Goal: Transaction & Acquisition: Purchase product/service

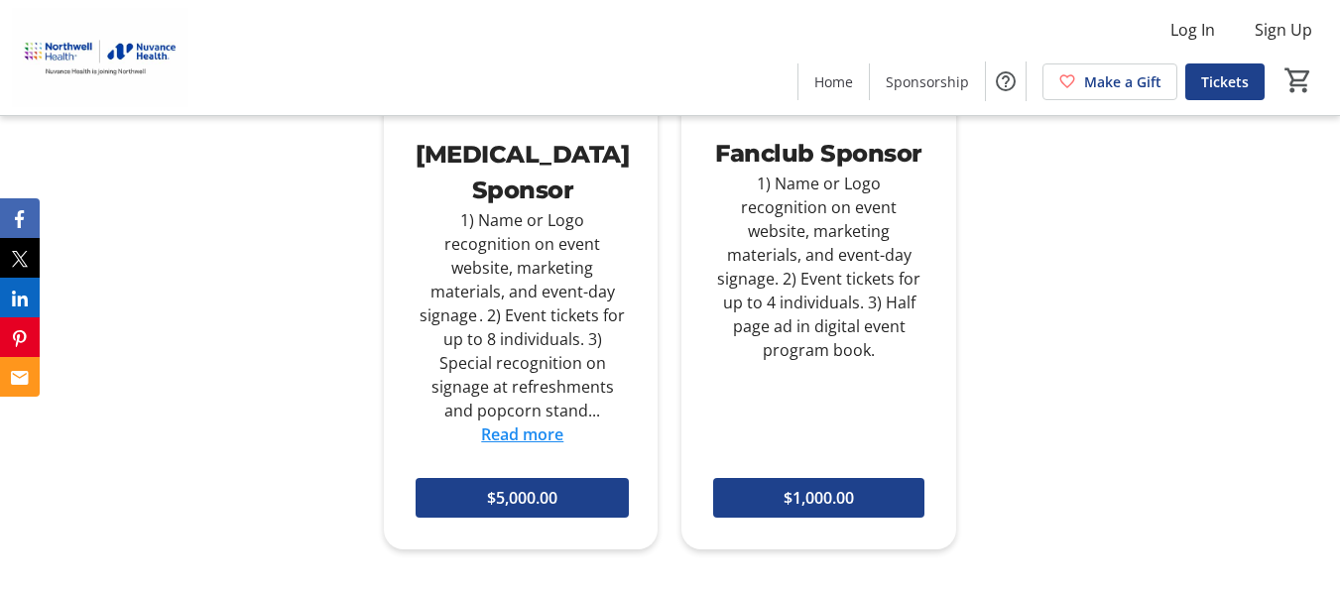
scroll to position [2720, 0]
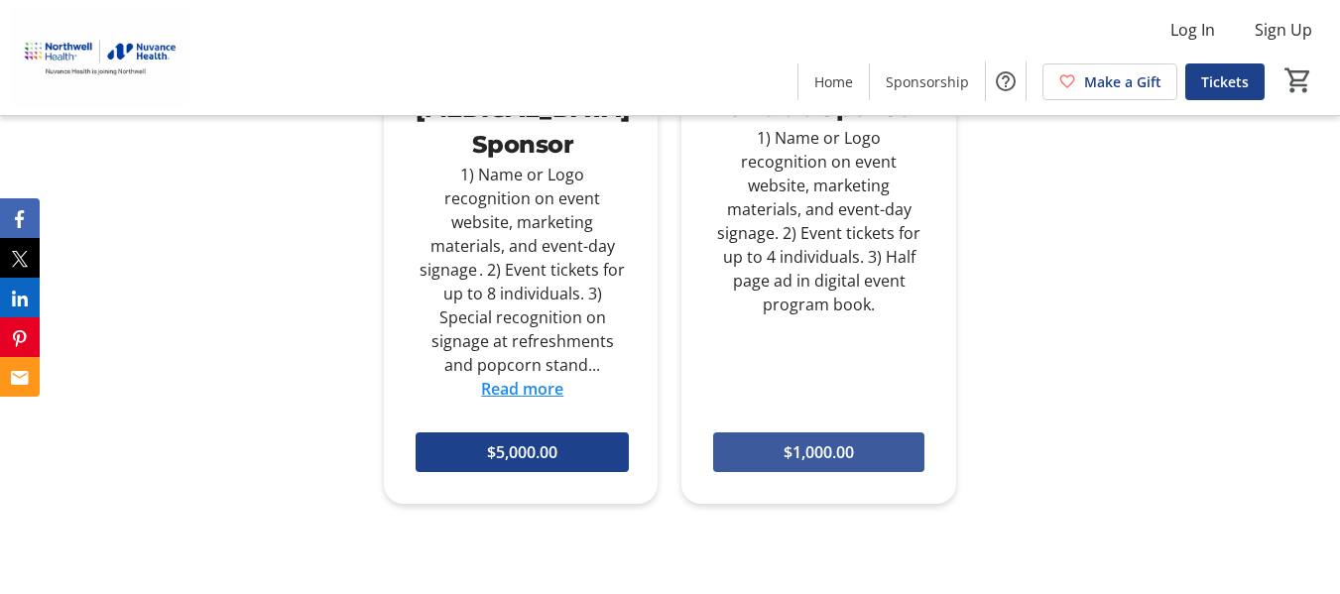
click at [889, 428] on span at bounding box center [818, 452] width 210 height 48
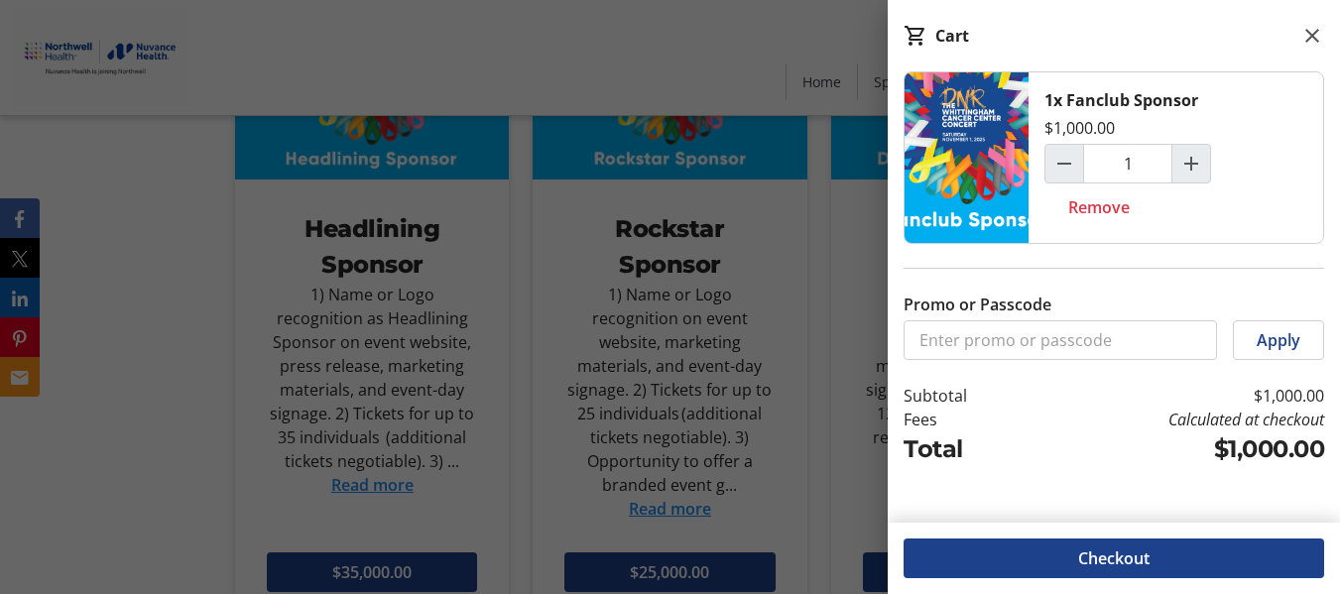
scroll to position [1978, 0]
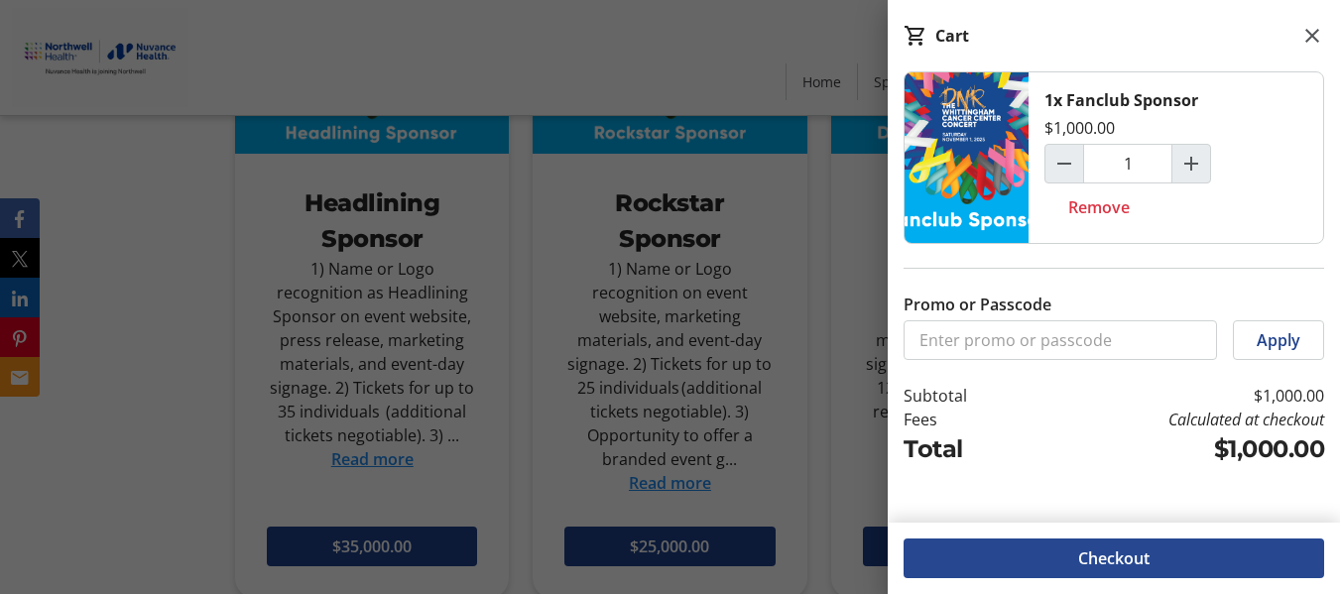
click at [1108, 547] on span "Checkout" at bounding box center [1113, 558] width 71 height 24
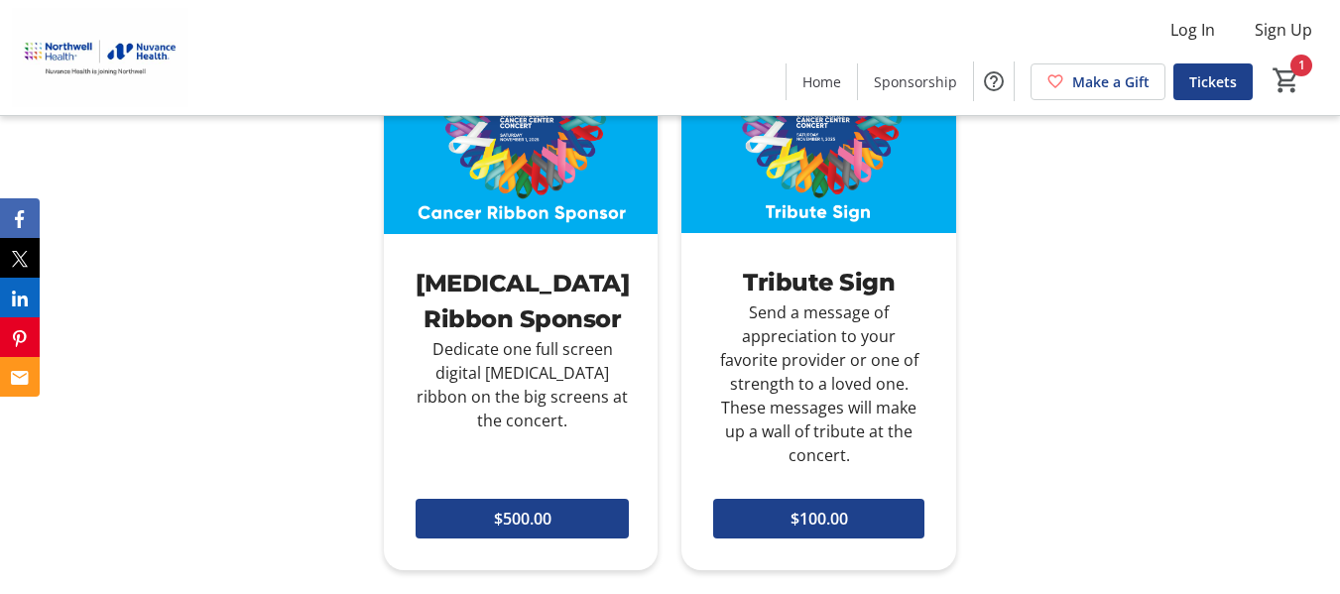
scroll to position [3334, 0]
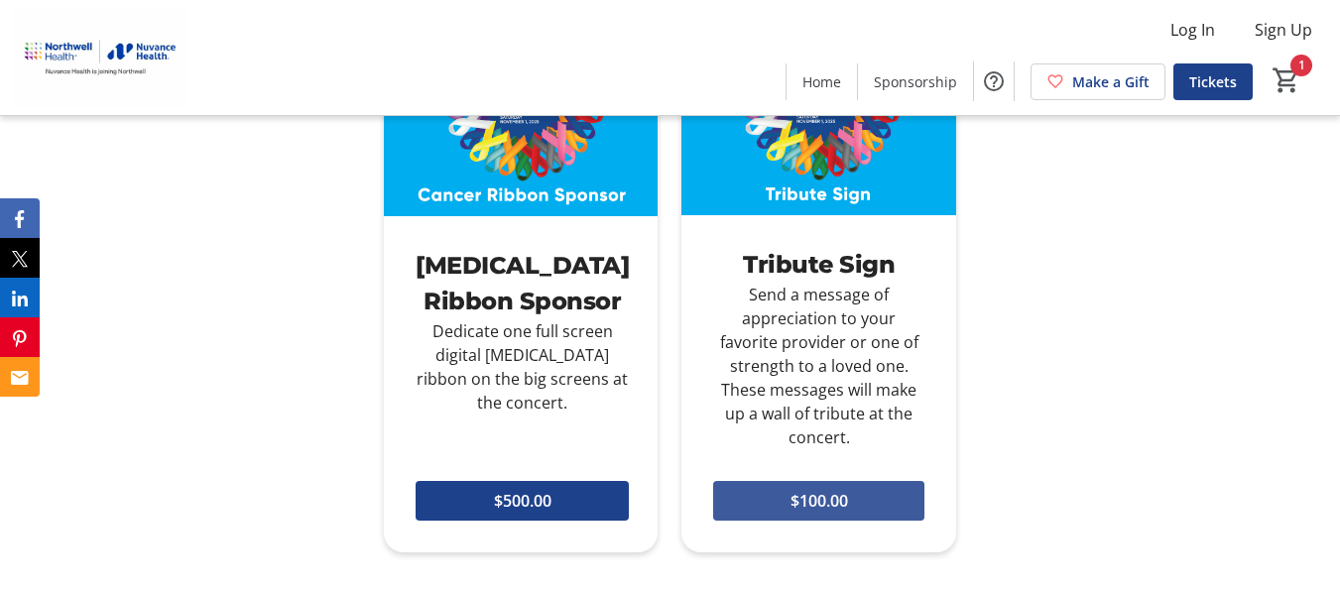
click at [864, 477] on span at bounding box center [818, 501] width 210 height 48
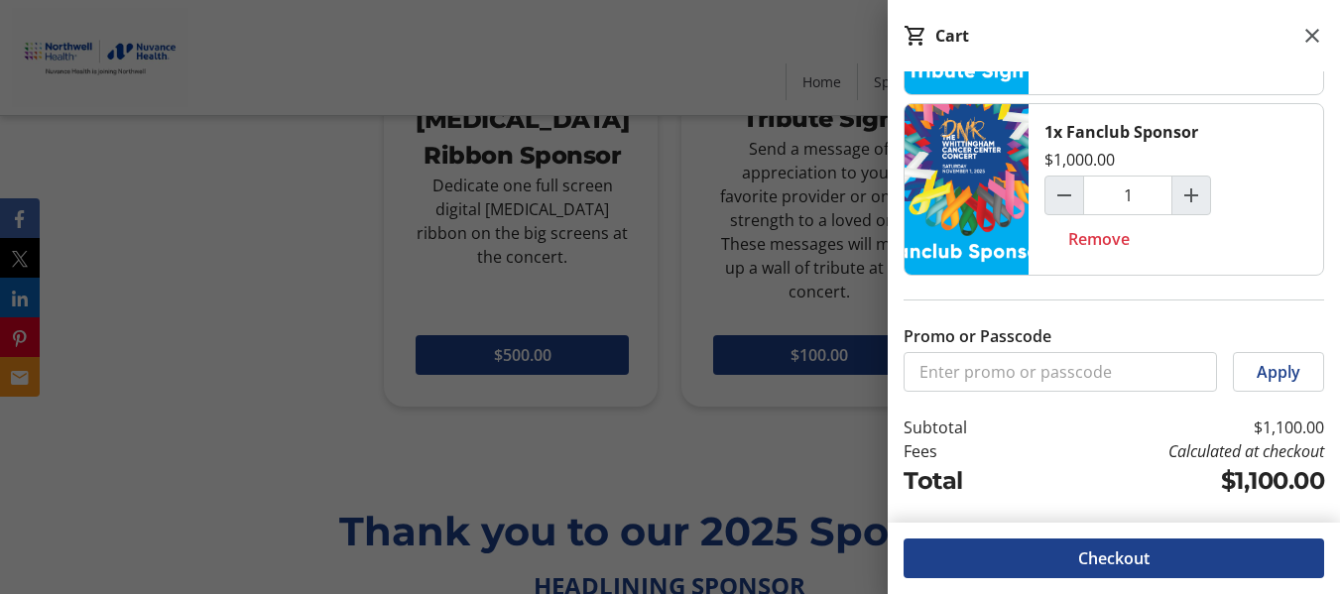
scroll to position [3525, 0]
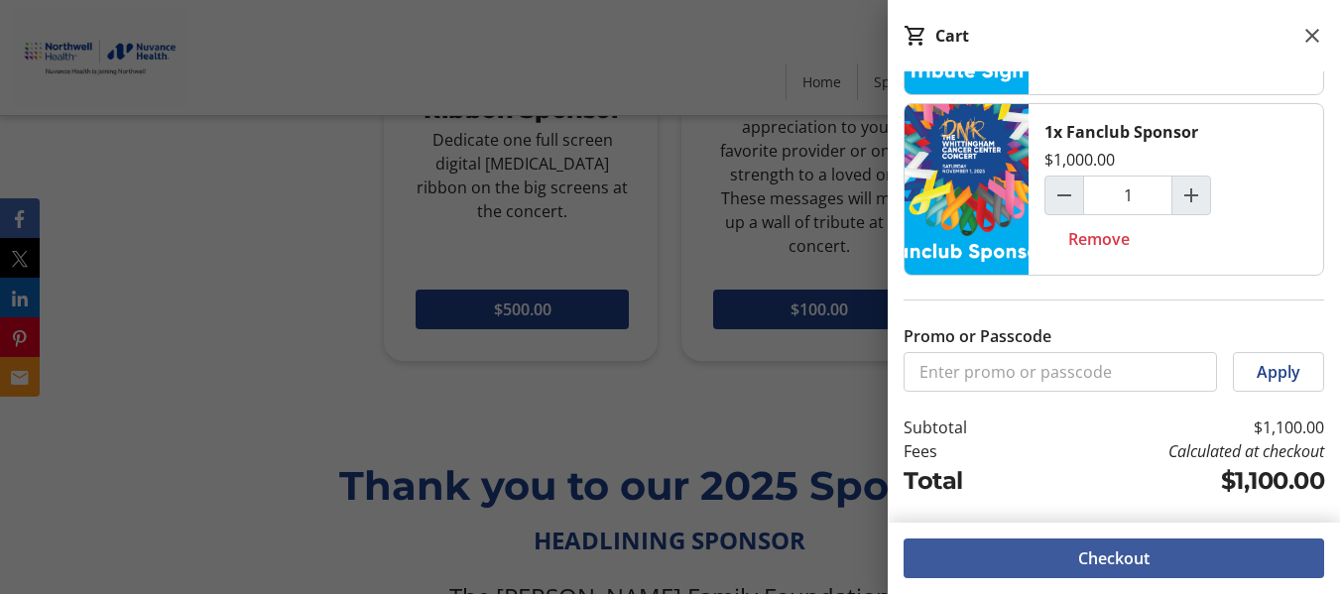
click at [1141, 552] on span "Checkout" at bounding box center [1113, 558] width 71 height 24
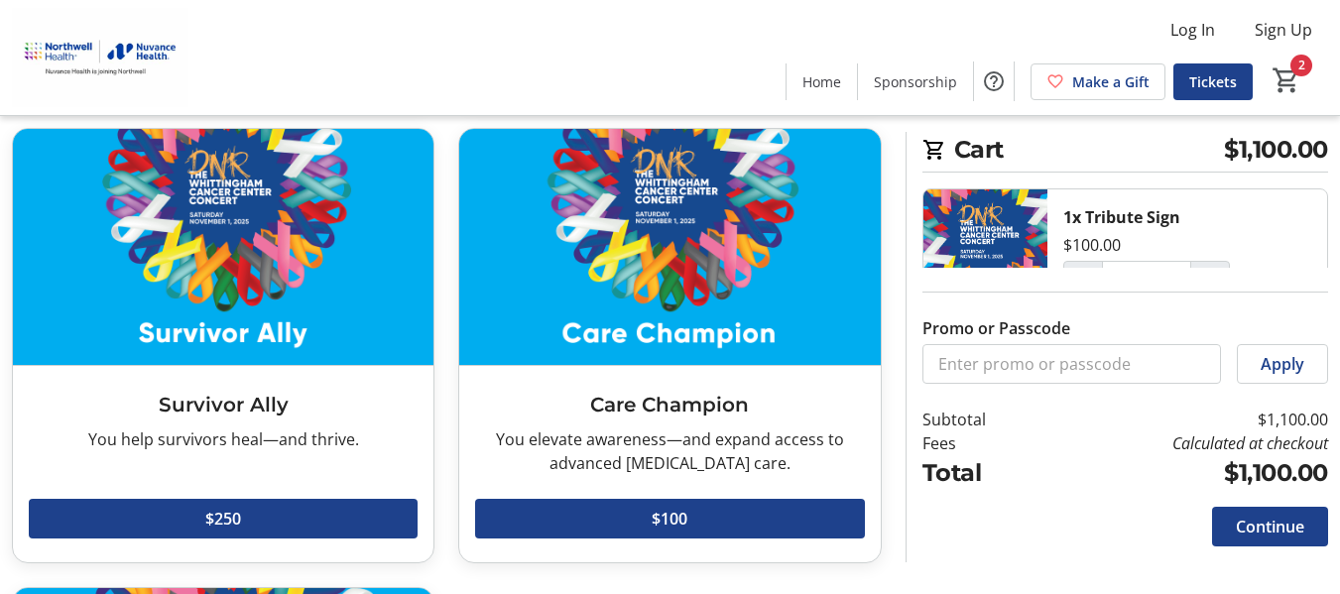
scroll to position [564, 0]
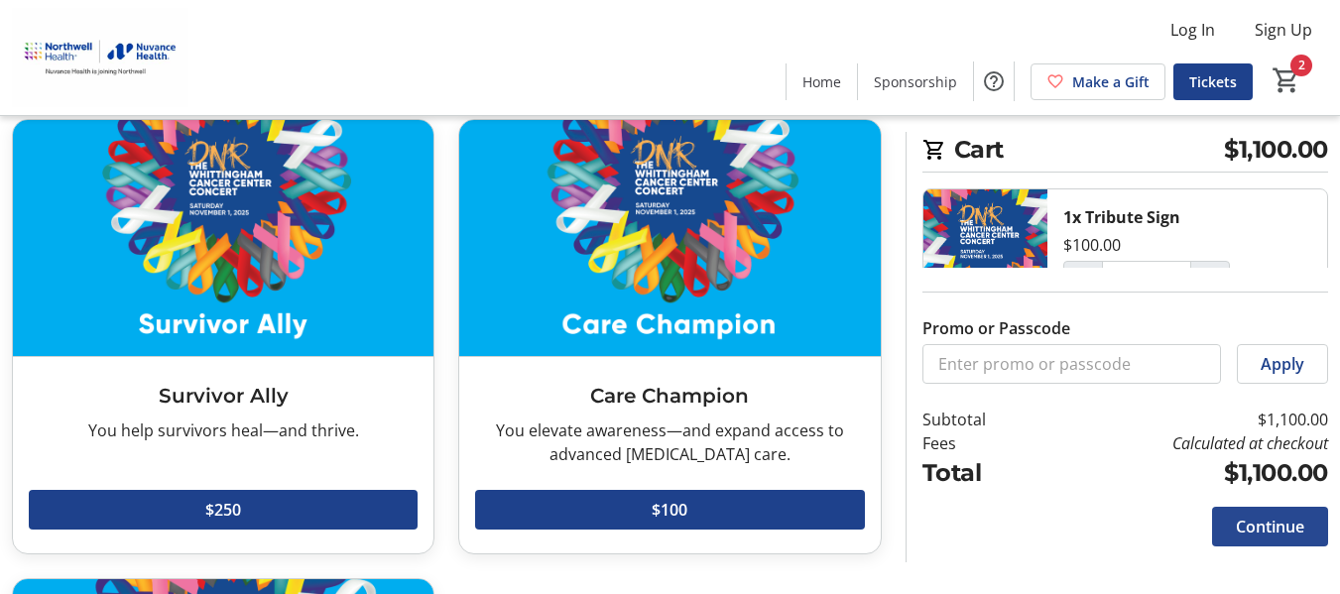
click at [1253, 528] on span "Continue" at bounding box center [1269, 527] width 68 height 24
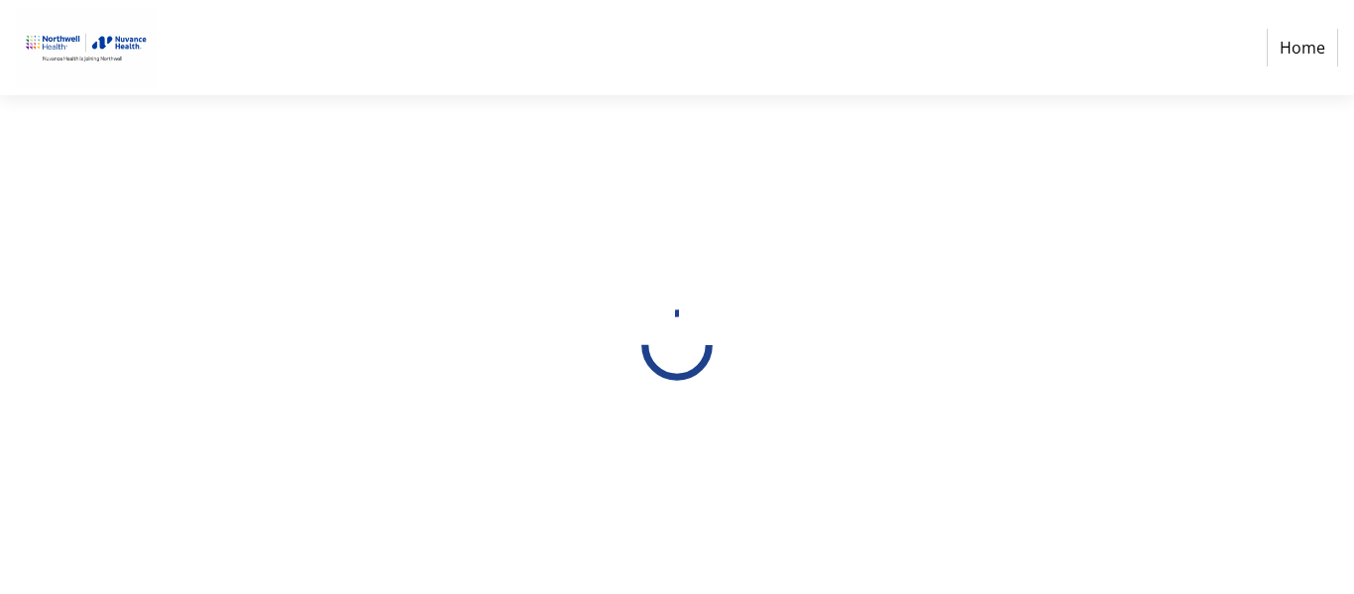
select select "US"
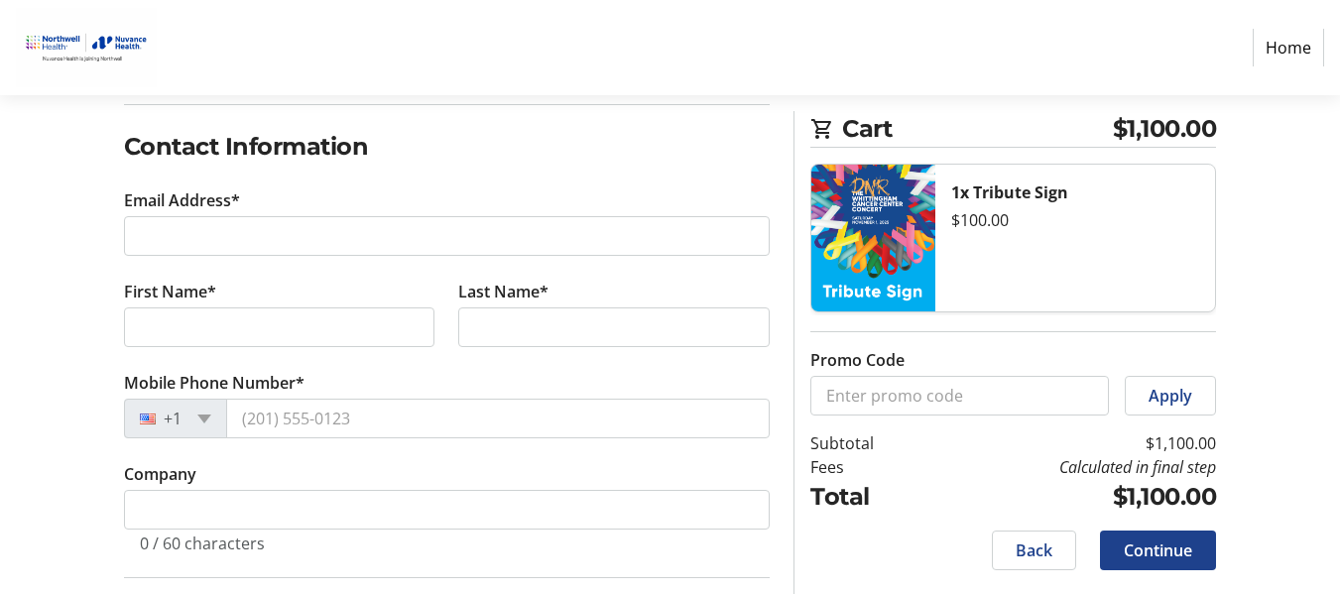
scroll to position [98, 0]
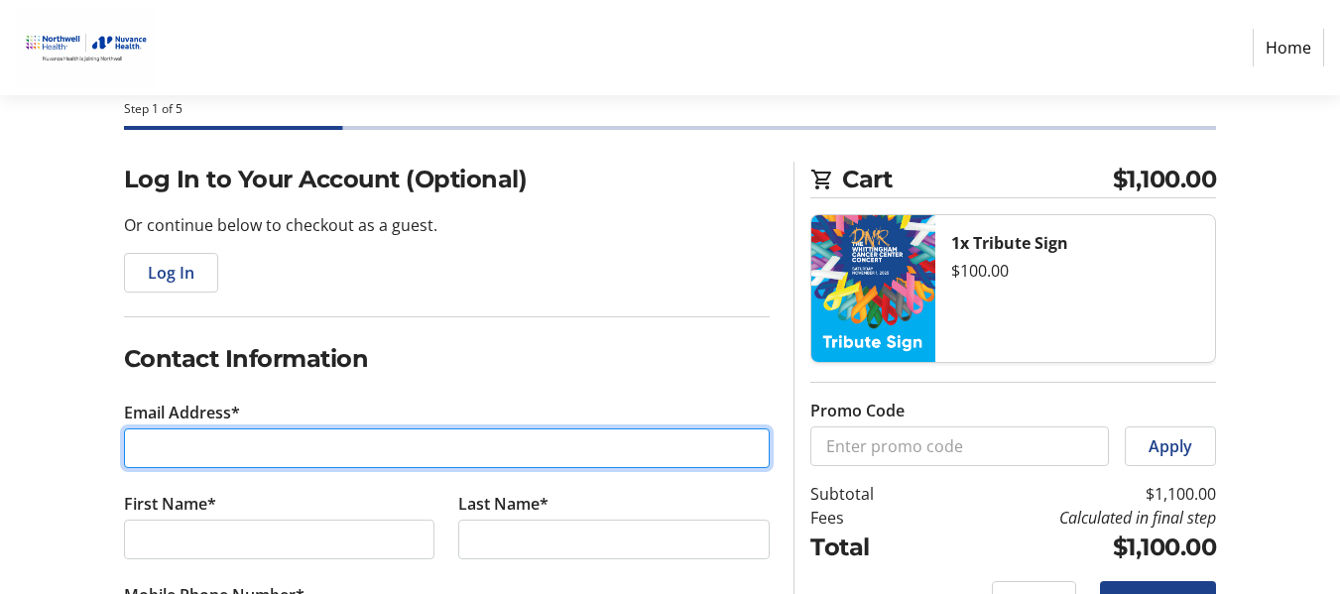
click at [177, 447] on input "Email Address*" at bounding box center [447, 448] width 646 height 40
type input "[PERSON_NAME][EMAIL_ADDRESS][DOMAIN_NAME]"
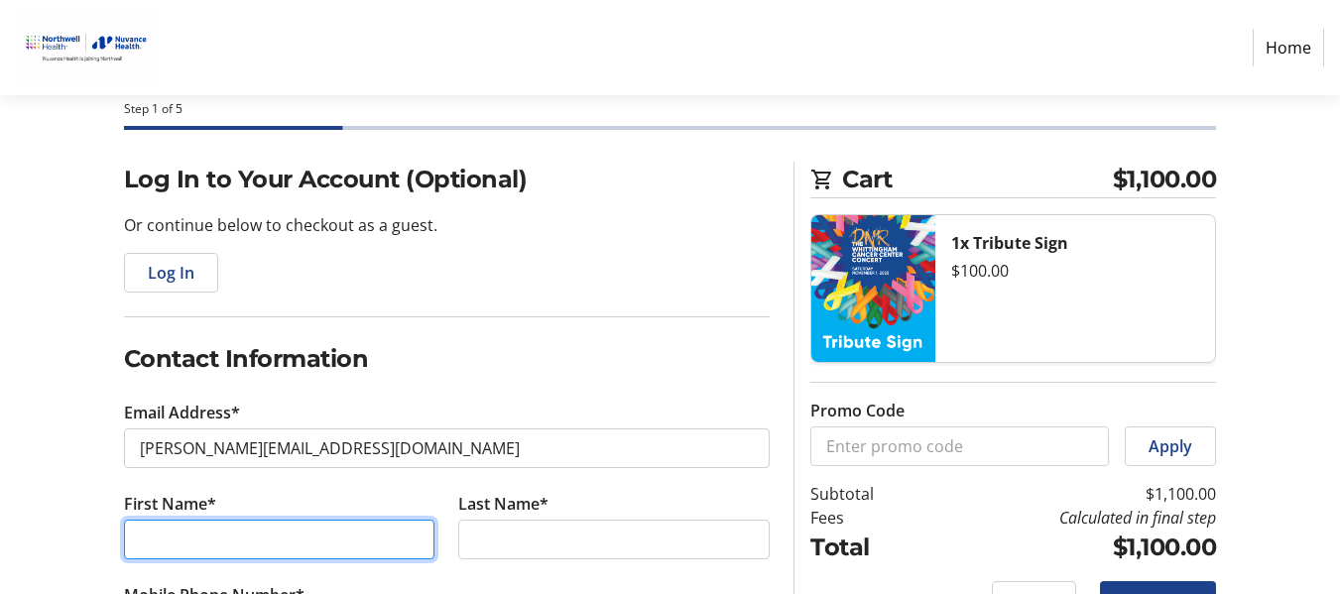
type input "[PERSON_NAME]"
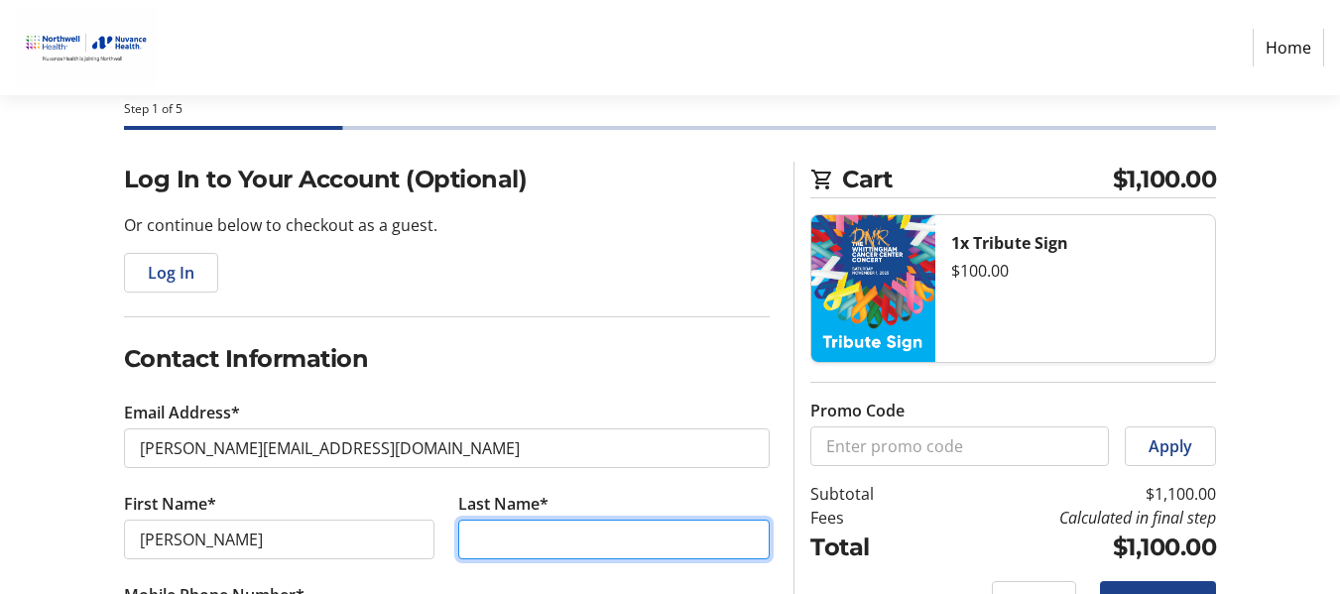
type input "ANTONELLO"
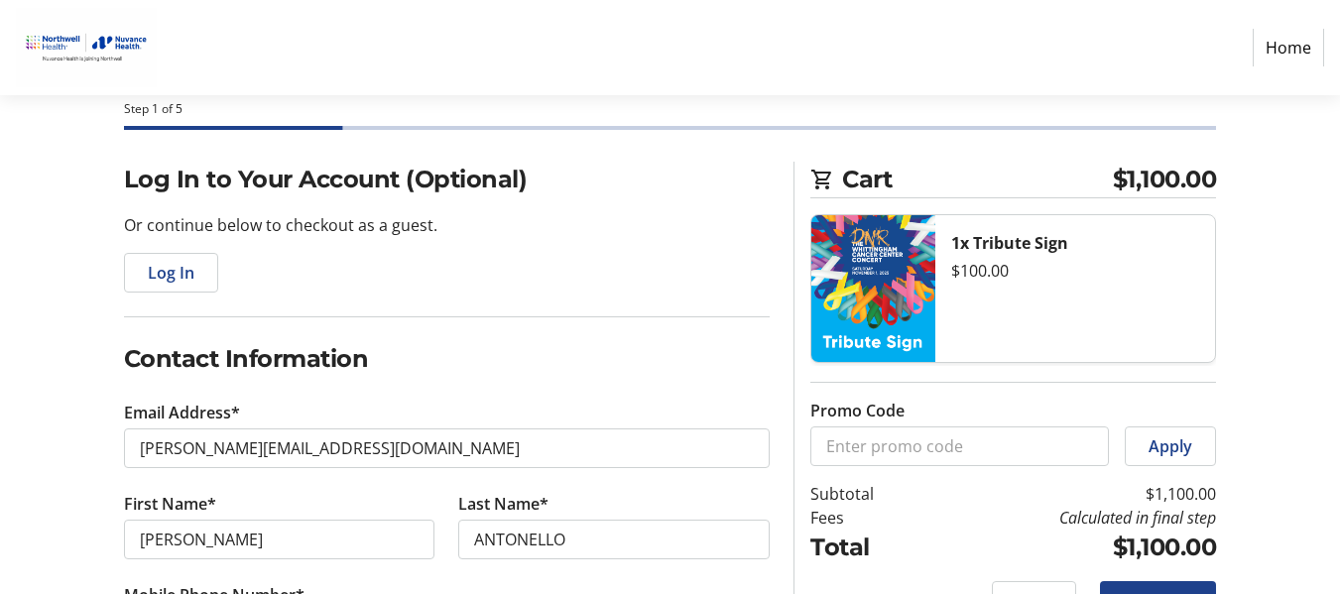
type input "[STREET_ADDRESS]"
type input "NEW CANAAN"
select select "CT"
type input "06840"
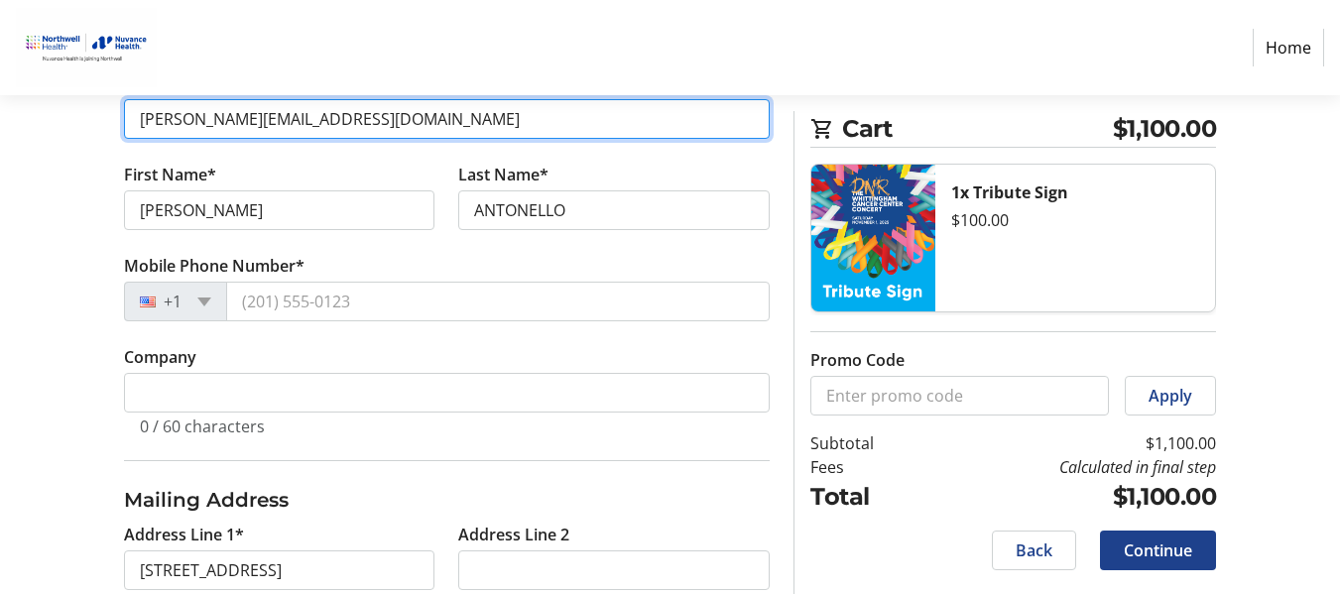
scroll to position [430, 0]
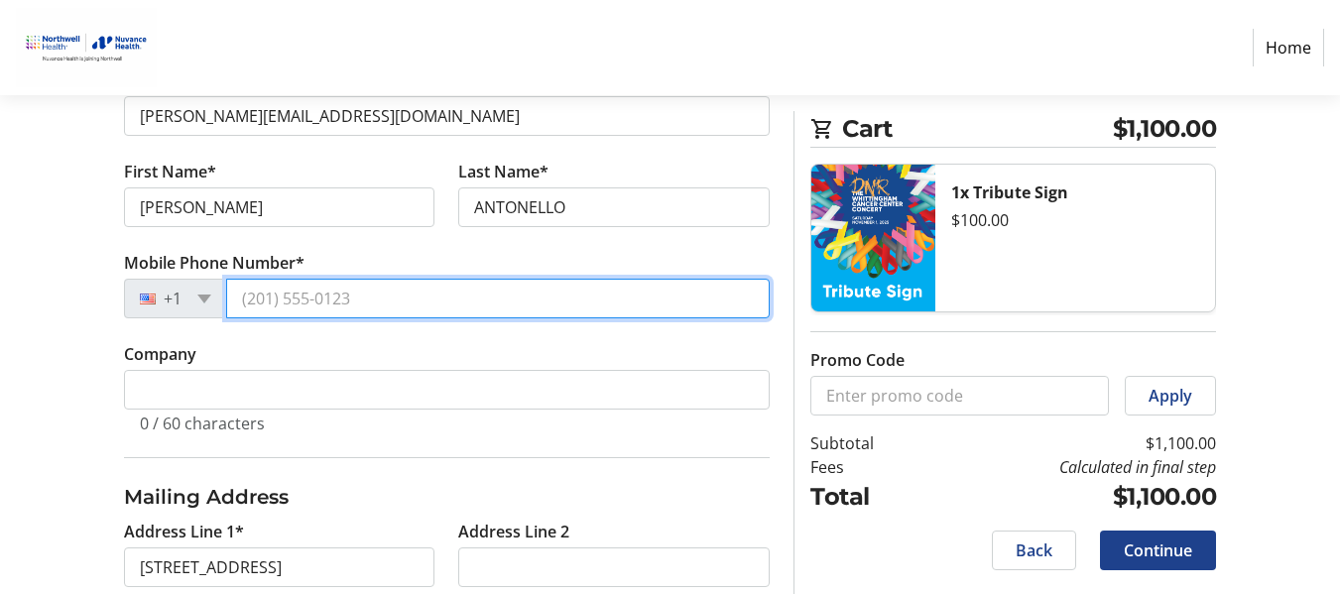
click at [348, 313] on input "Mobile Phone Number*" at bounding box center [498, 299] width 544 height 40
type input "[PHONE_NUMBER]"
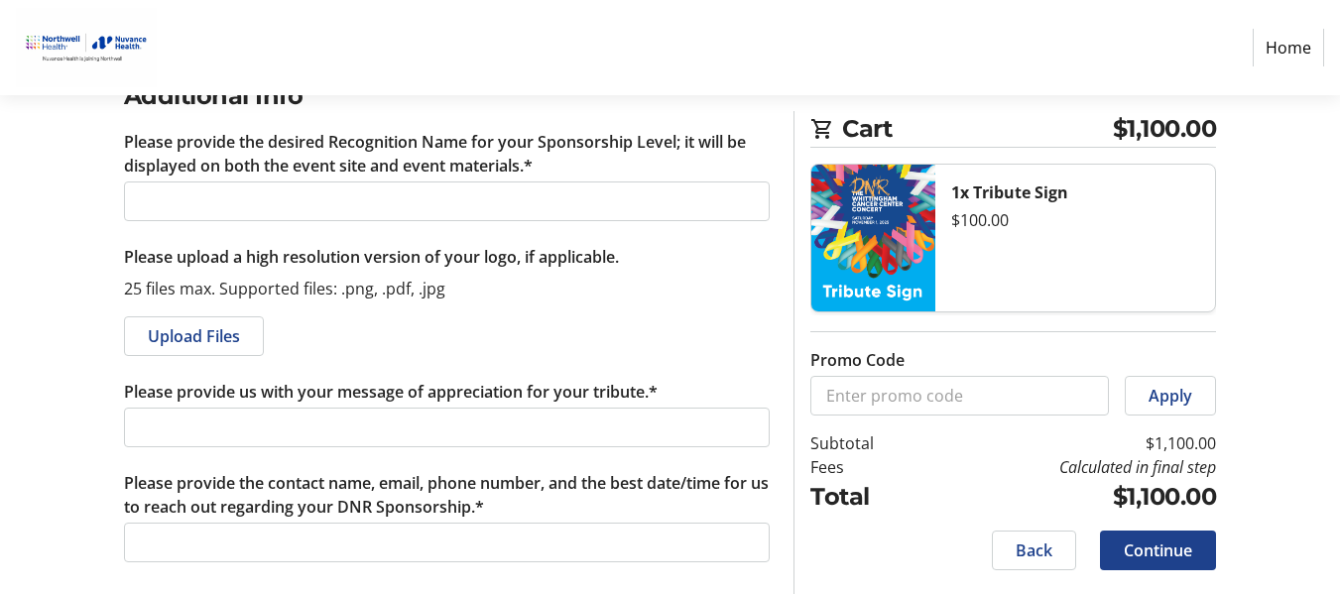
scroll to position [1186, 0]
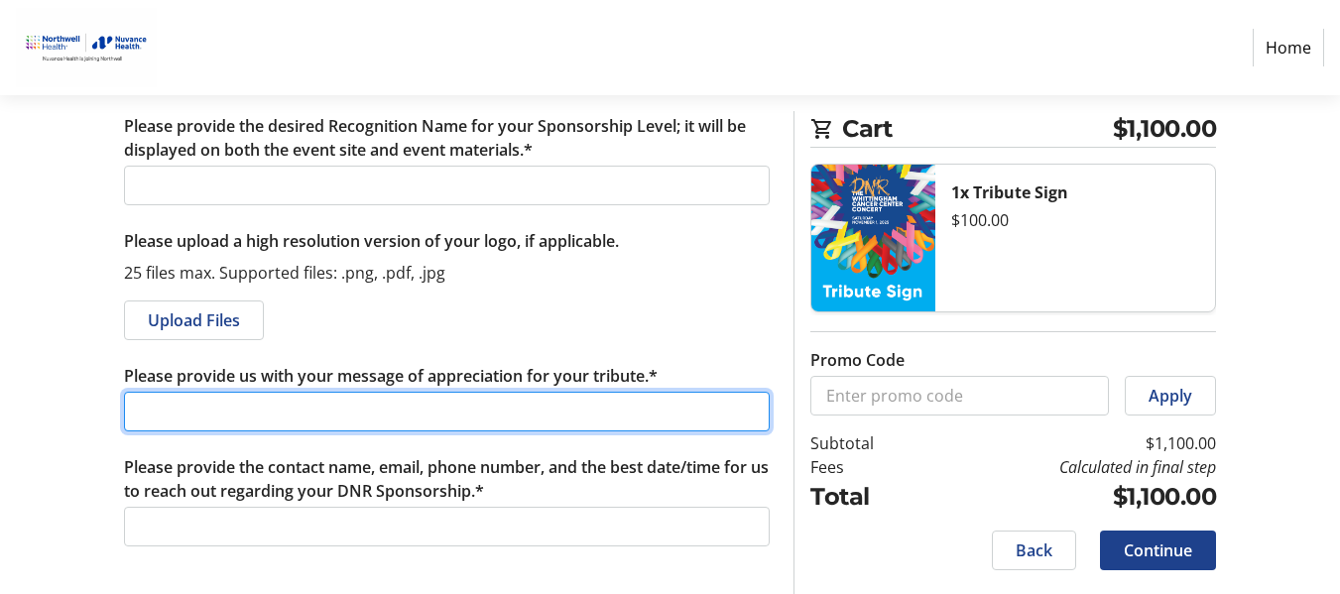
click at [289, 413] on input "Please provide us with your message of appreciation for your tribute.*" at bounding box center [447, 412] width 646 height 40
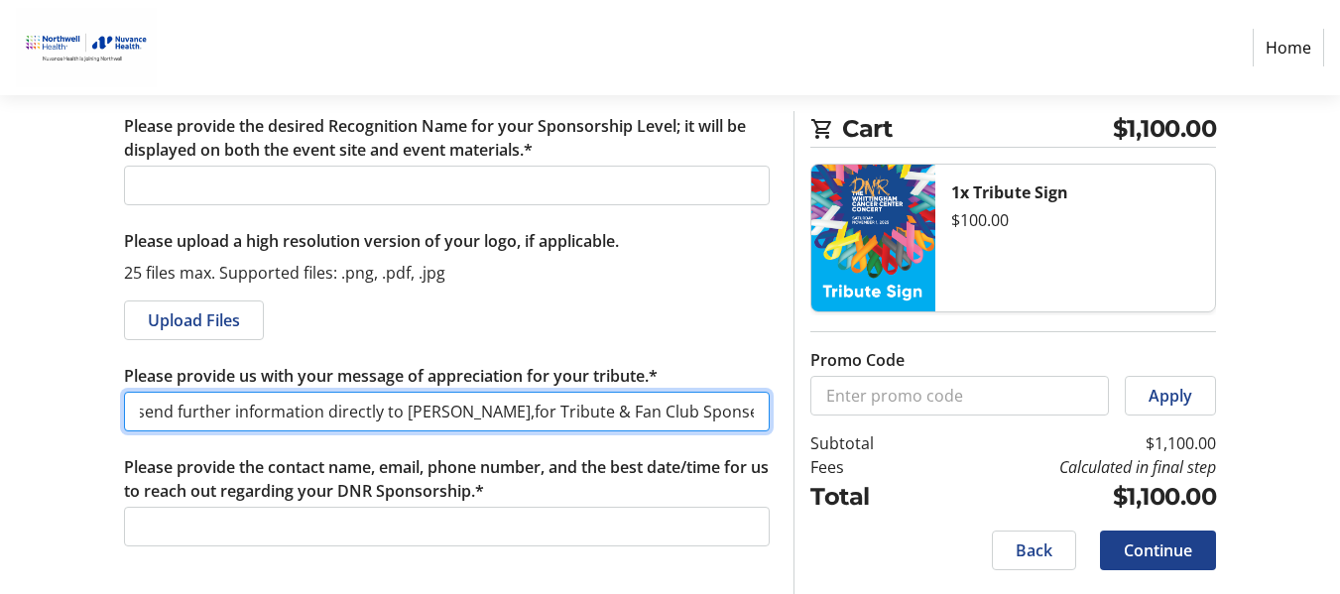
scroll to position [0, 46]
click at [722, 413] on input "I will send further information directly to [PERSON_NAME],for Tribute & Fan Clu…" at bounding box center [447, 412] width 646 height 40
click at [507, 411] on input "I will send further information directly to [PERSON_NAME],for Tribute & Fan Clu…" at bounding box center [447, 412] width 646 height 40
click at [555, 400] on input "I will send further information directly to [PERSON_NAME],for Tribute & Fan Clu…" at bounding box center [447, 412] width 646 height 40
click at [529, 417] on input "I will send further information directly to [PERSON_NAME],for Tribute & Fan Clu…" at bounding box center [447, 412] width 646 height 40
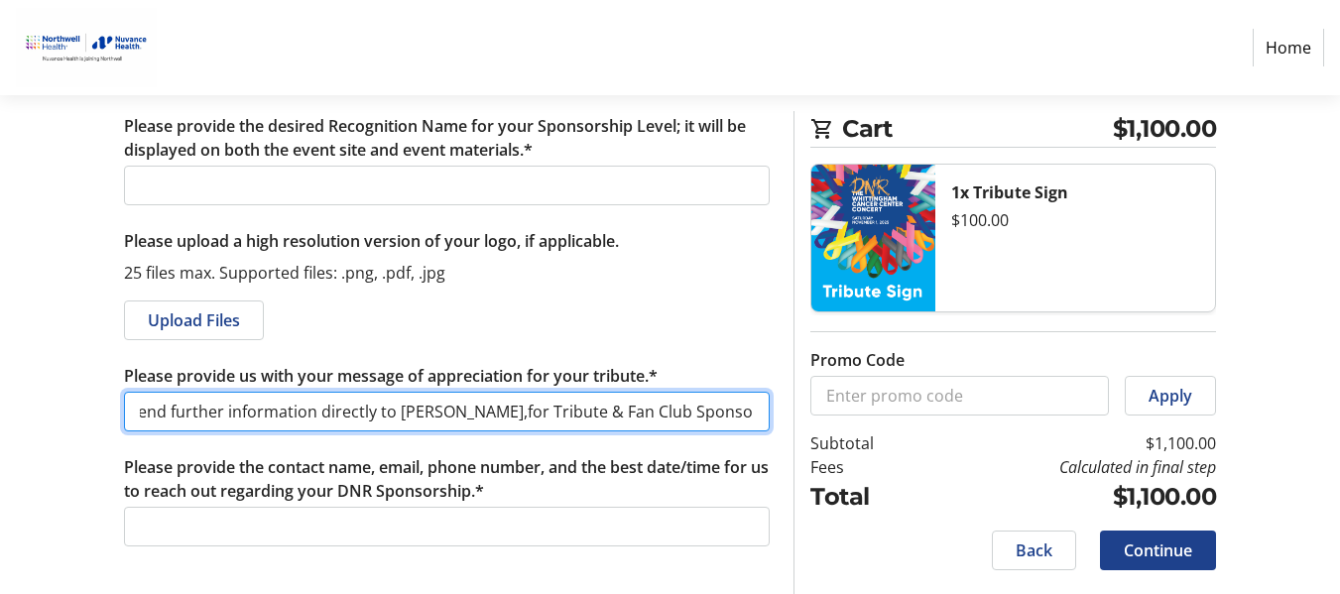
click at [527, 417] on input "I will send further information directly to [PERSON_NAME],for Tribute & Fan Clu…" at bounding box center [447, 412] width 646 height 40
click at [566, 419] on input "I will send further information directly to [PERSON_NAME], for Tribute & Fan Cl…" at bounding box center [447, 412] width 646 height 40
type input "I will send further information directly to [PERSON_NAME] for Tribute & Fan Clu…"
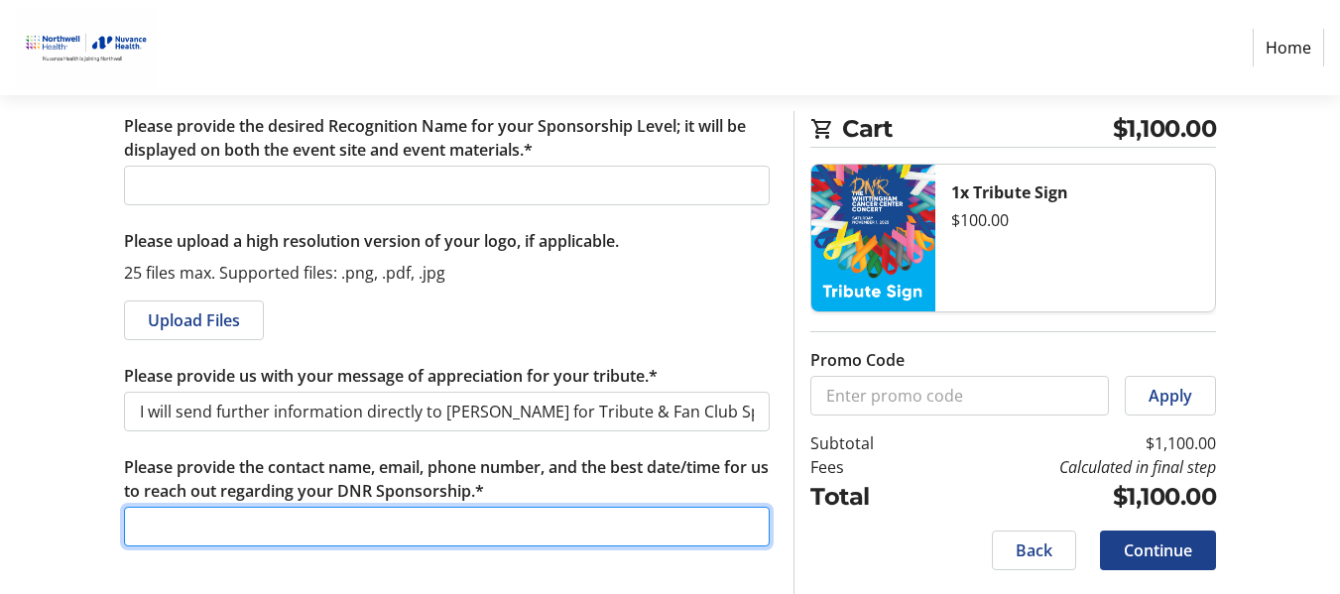
click at [280, 528] on input "Please provide the contact name, email, phone number, and the best date/time fo…" at bounding box center [447, 527] width 646 height 40
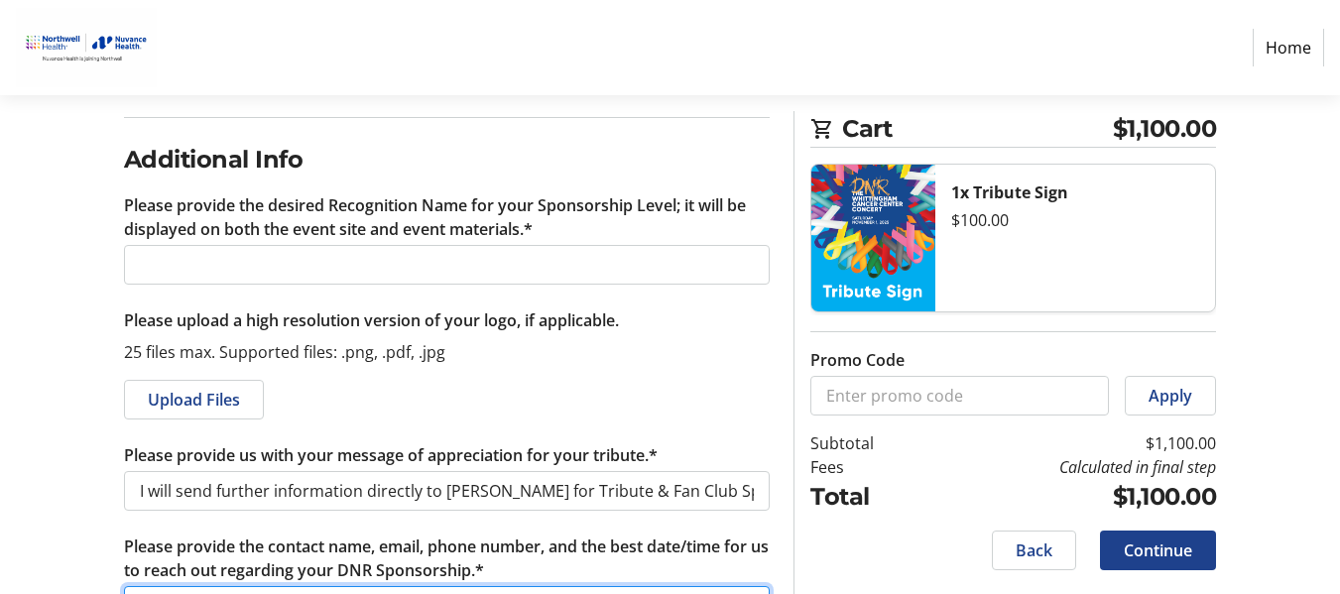
scroll to position [1122, 0]
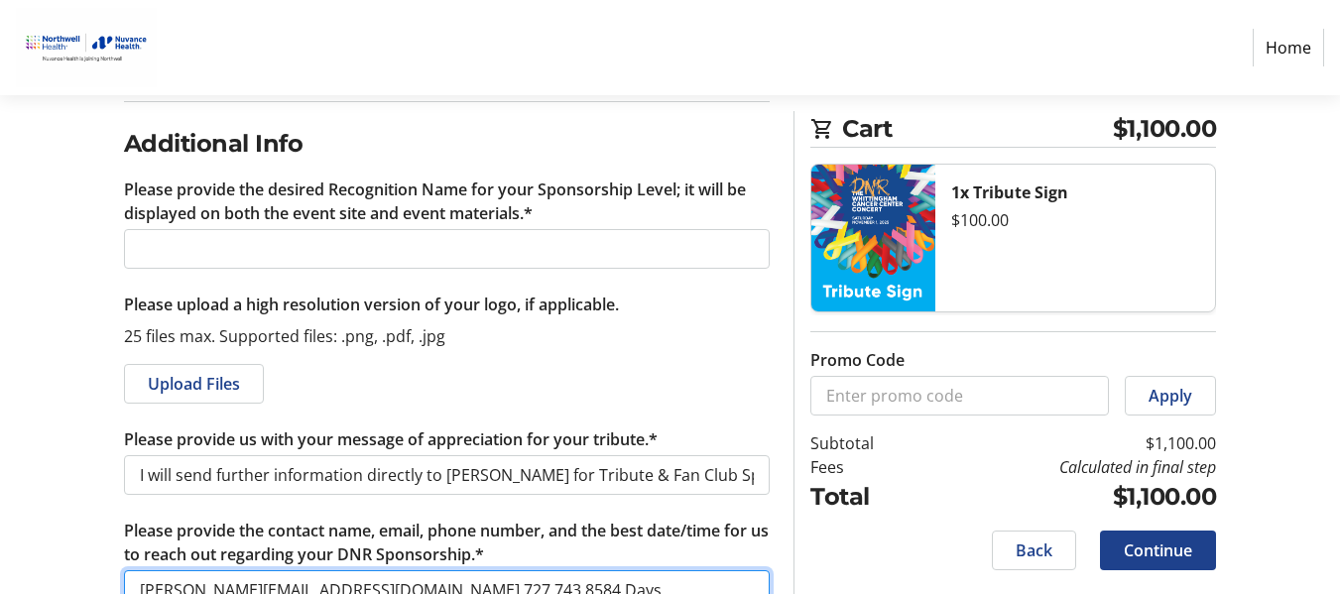
type input "[PERSON_NAME][EMAIL_ADDRESS][DOMAIN_NAME] 727.743.8584 Days..."
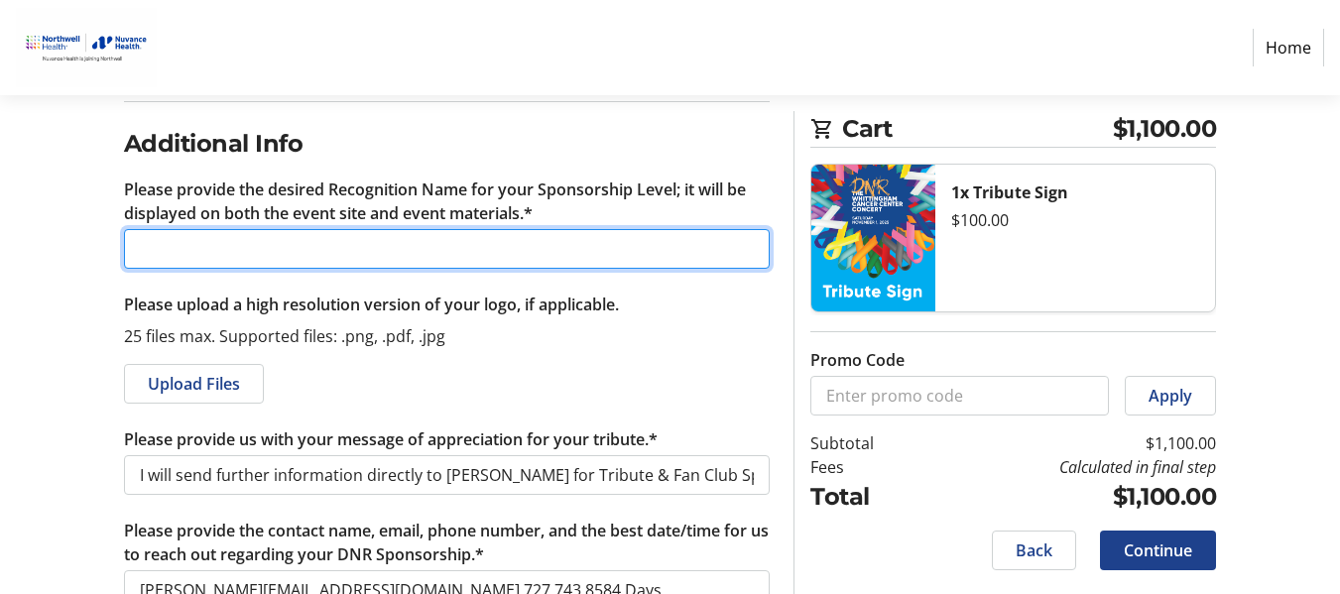
click at [247, 243] on input "Please provide the desired Recognition Name for your Sponsorship Level; it will…" at bounding box center [447, 249] width 646 height 40
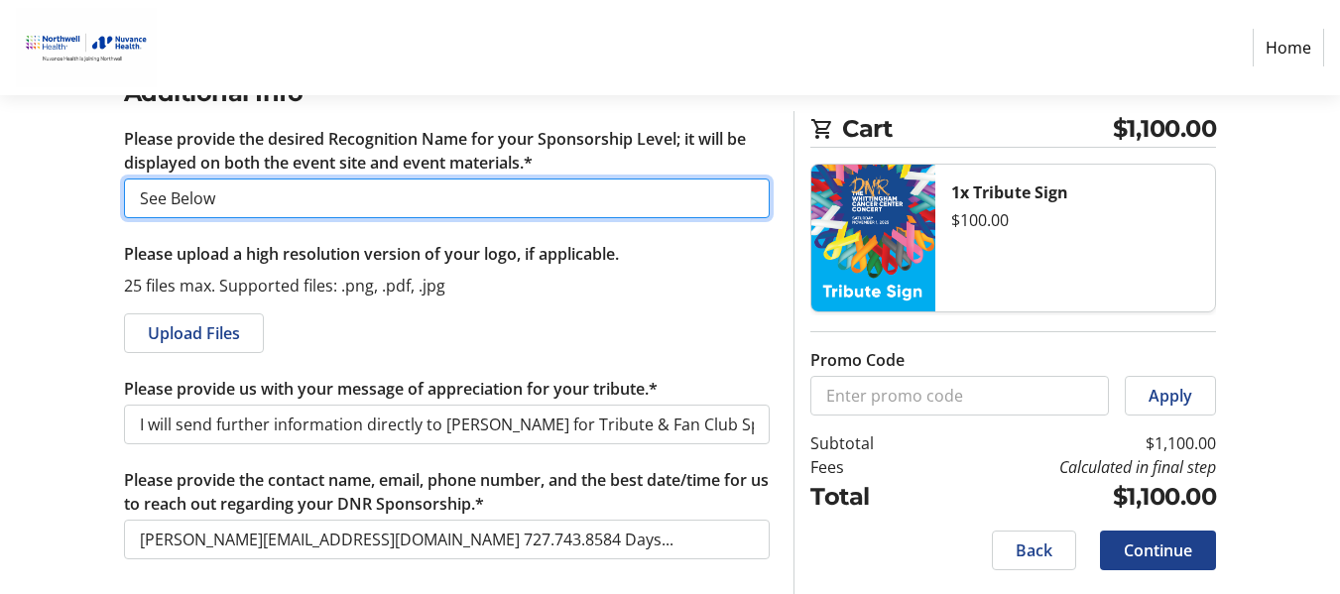
scroll to position [1186, 0]
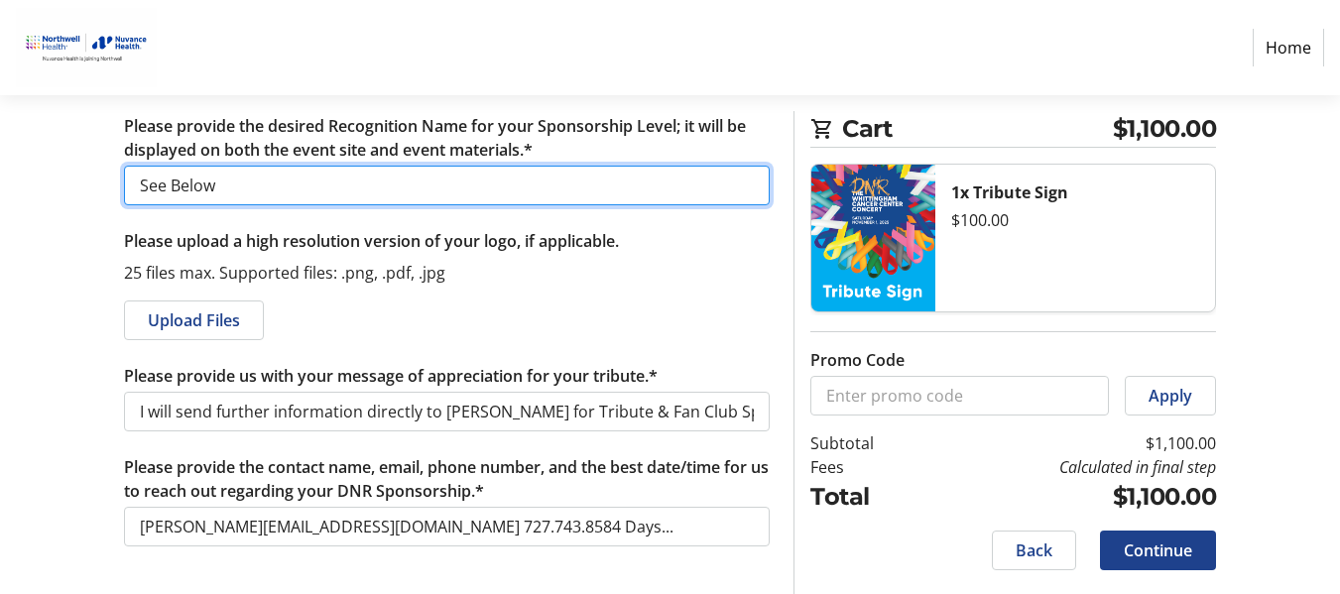
type input "See Below"
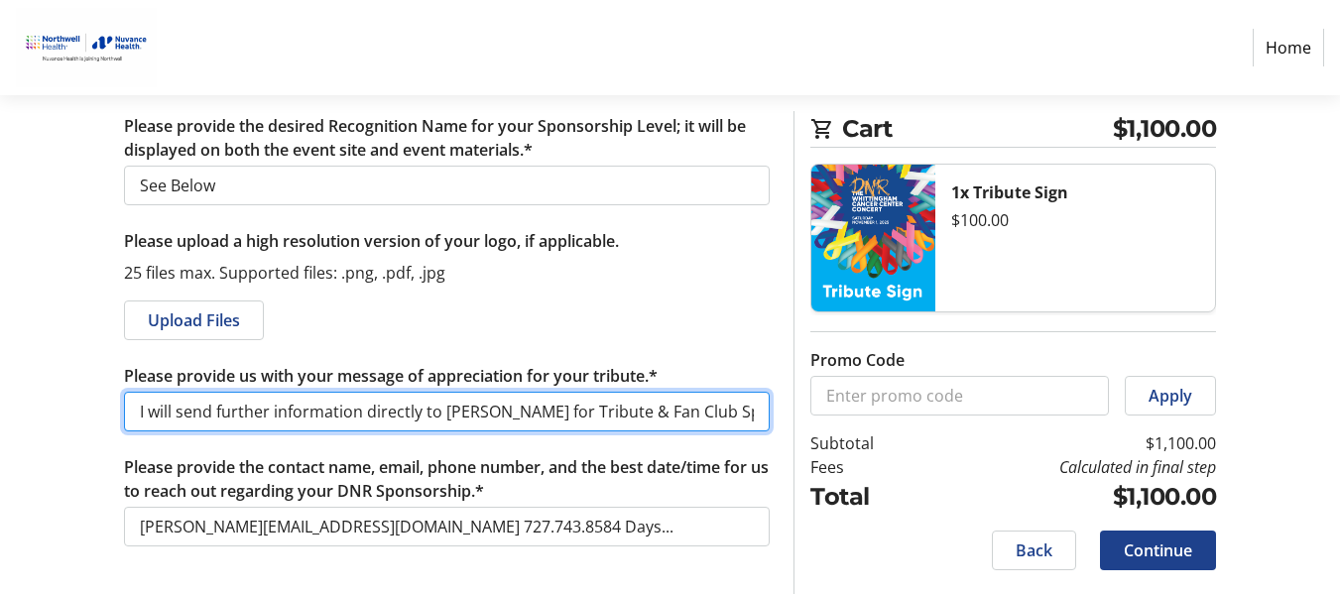
click at [660, 411] on input "I will send further information directly to [PERSON_NAME] for Tribute & Fan Clu…" at bounding box center [447, 412] width 646 height 40
type input "I will send further information directly to [PERSON_NAME] for Tribute sign & Fa…"
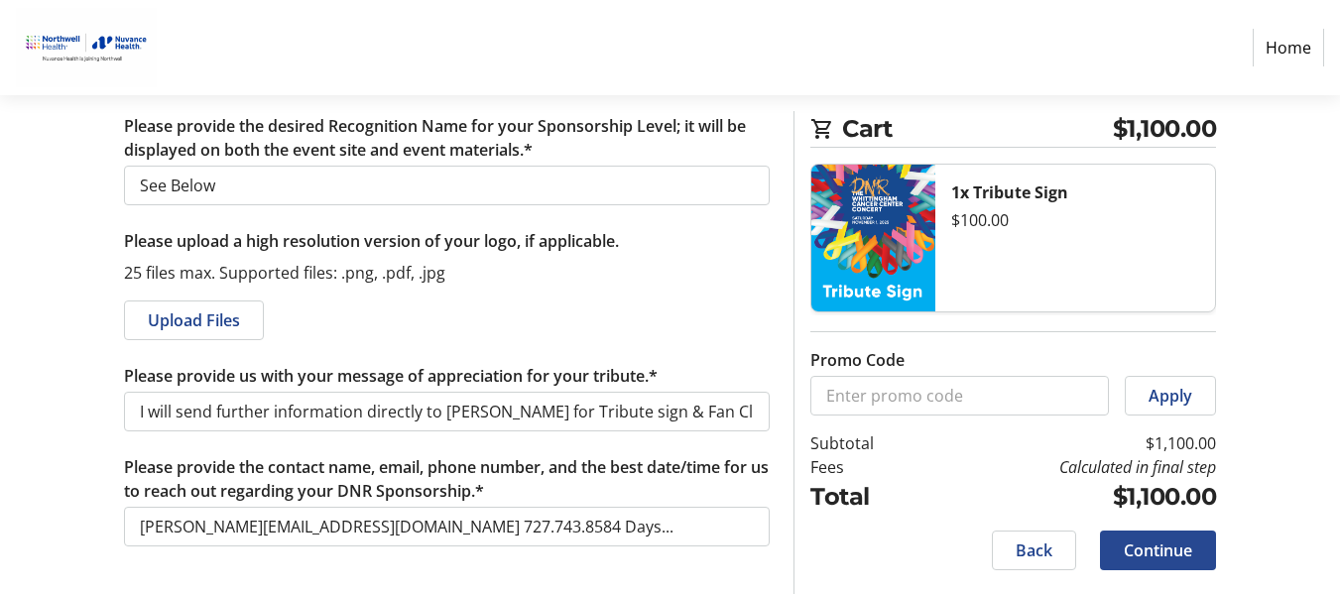
click at [1176, 545] on span "Continue" at bounding box center [1157, 550] width 68 height 24
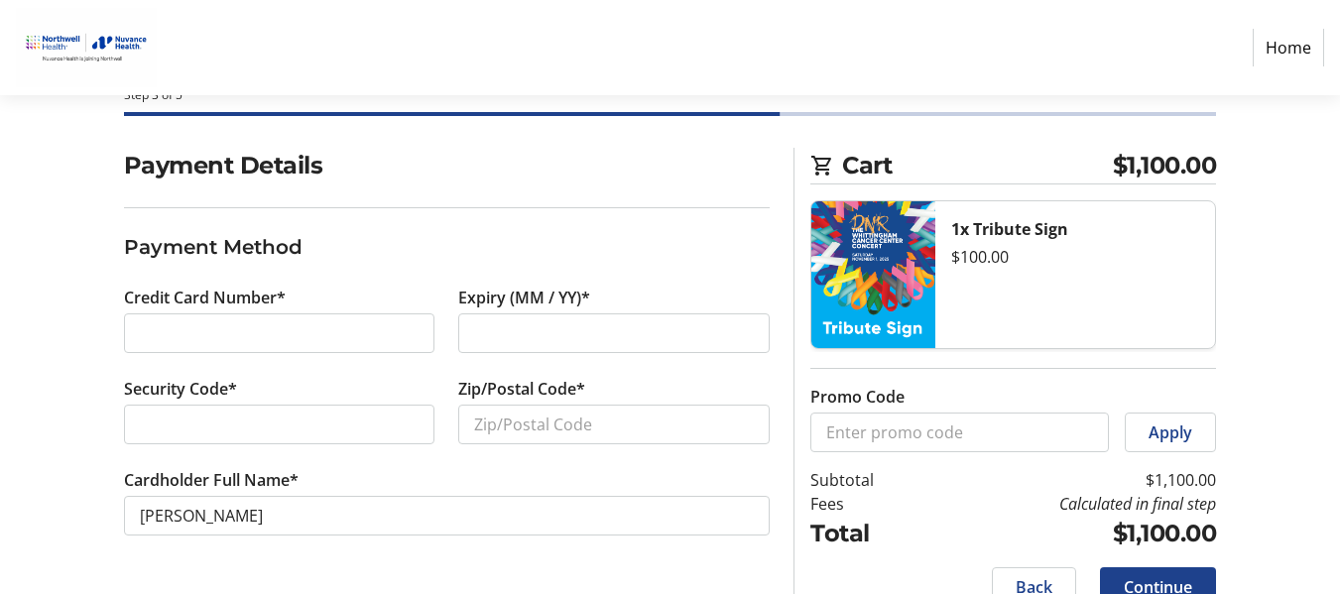
scroll to position [149, 0]
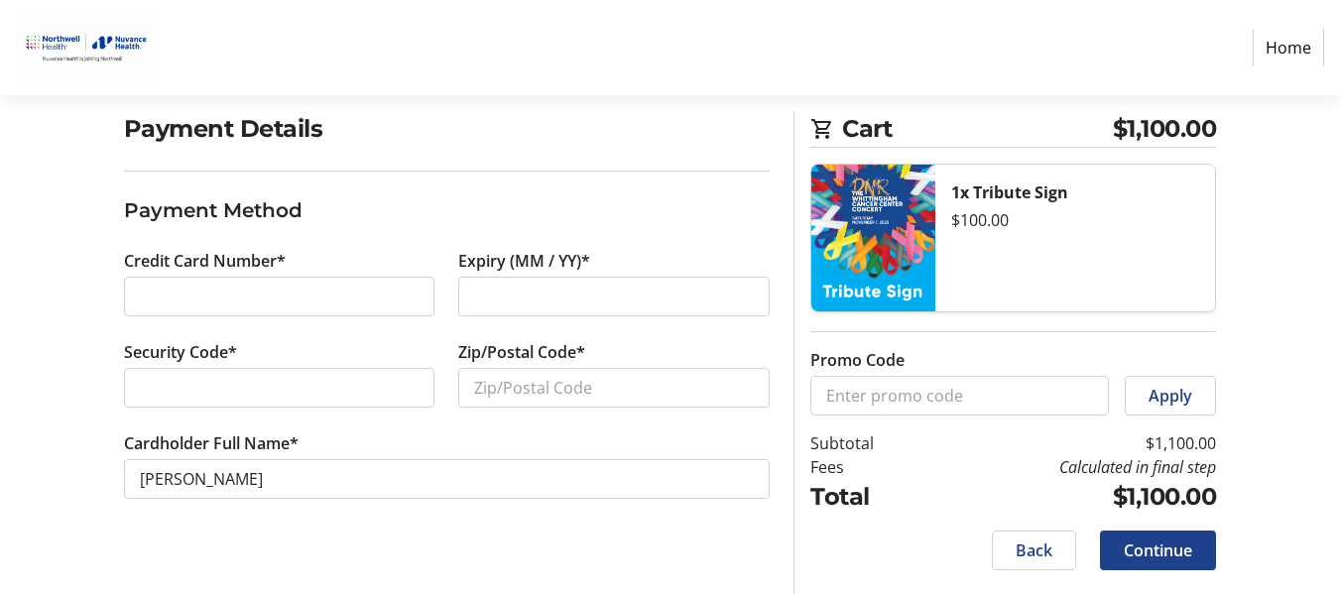
click at [486, 308] on div at bounding box center [613, 297] width 311 height 40
click at [529, 377] on input "Zip/Postal Code*" at bounding box center [613, 388] width 311 height 40
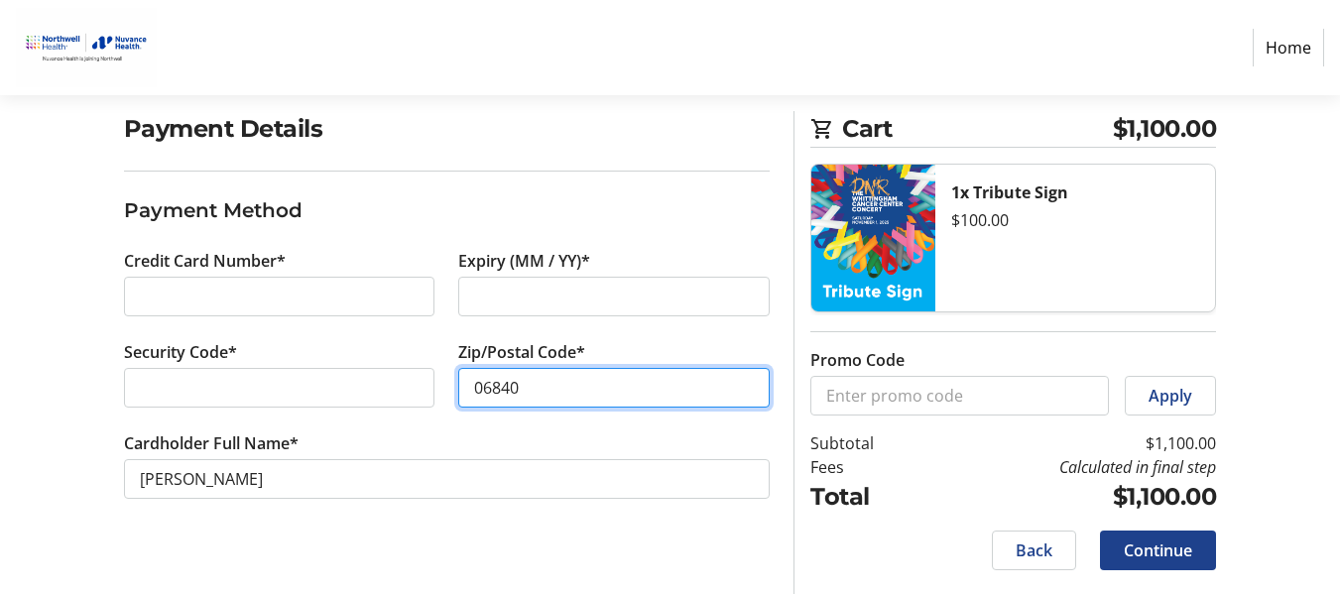
type input "06840"
click at [571, 536] on section "Payment Details Payment Method Credit Card Number* Expiry (MM / YY)* Security C…" at bounding box center [447, 328] width 646 height 435
click at [1219, 317] on div "Cart $1,100.00 1x Tribute Sign $100.00 1x Fanclub Sponsor $1,000.00 Promo Code …" at bounding box center [1004, 352] width 446 height 483
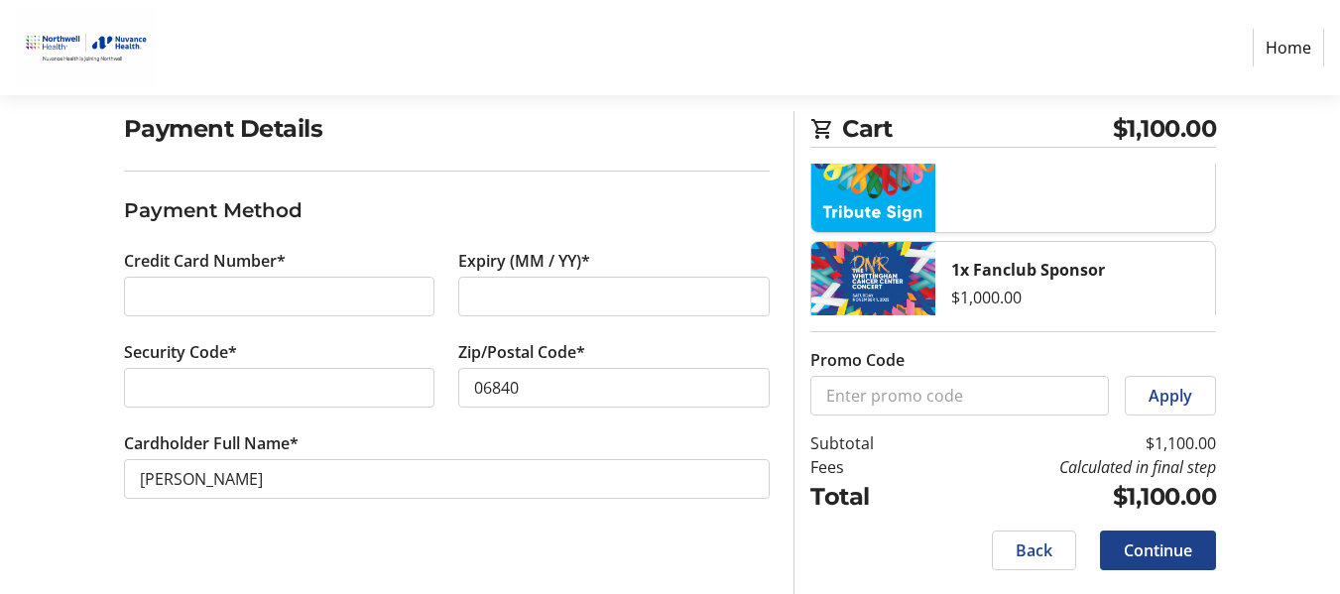
scroll to position [154, 0]
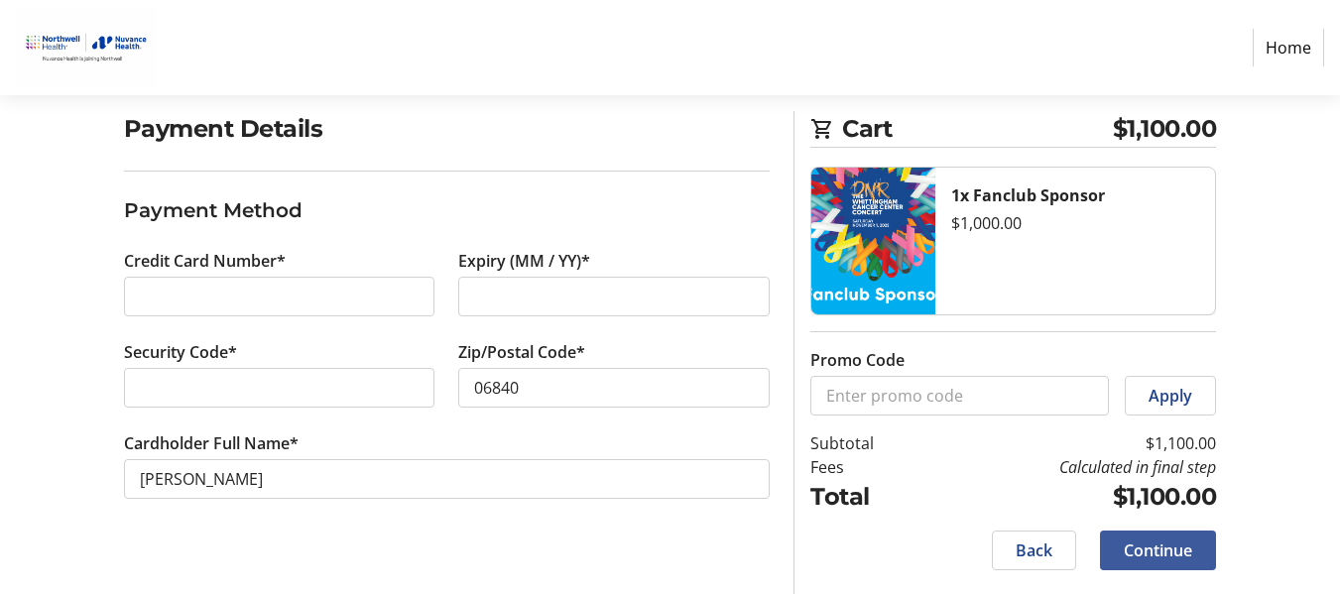
click at [1195, 561] on span at bounding box center [1158, 551] width 116 height 48
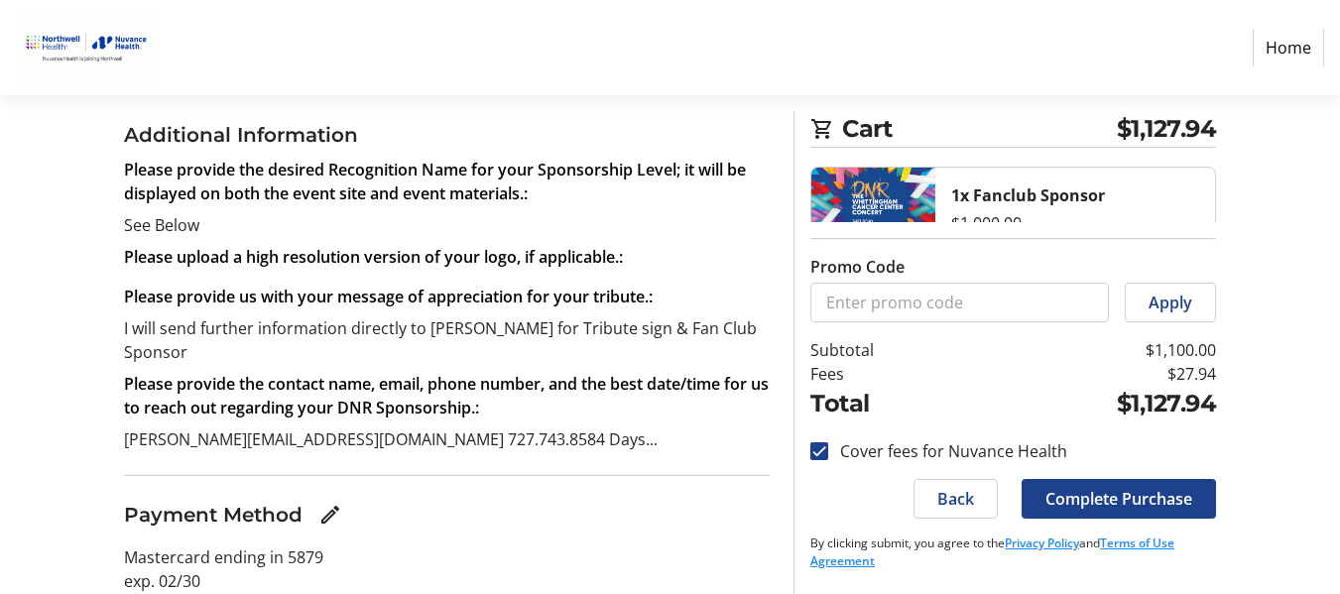
scroll to position [384, 0]
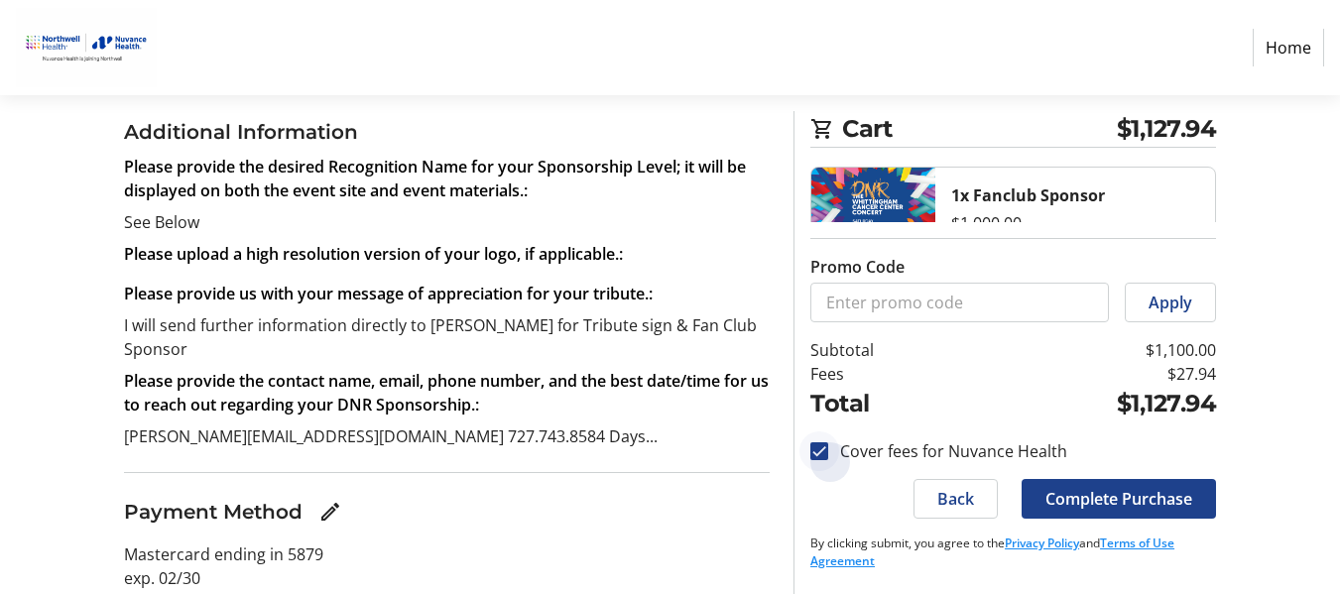
click at [823, 467] on div at bounding box center [819, 451] width 48 height 48
checkbox input "false"
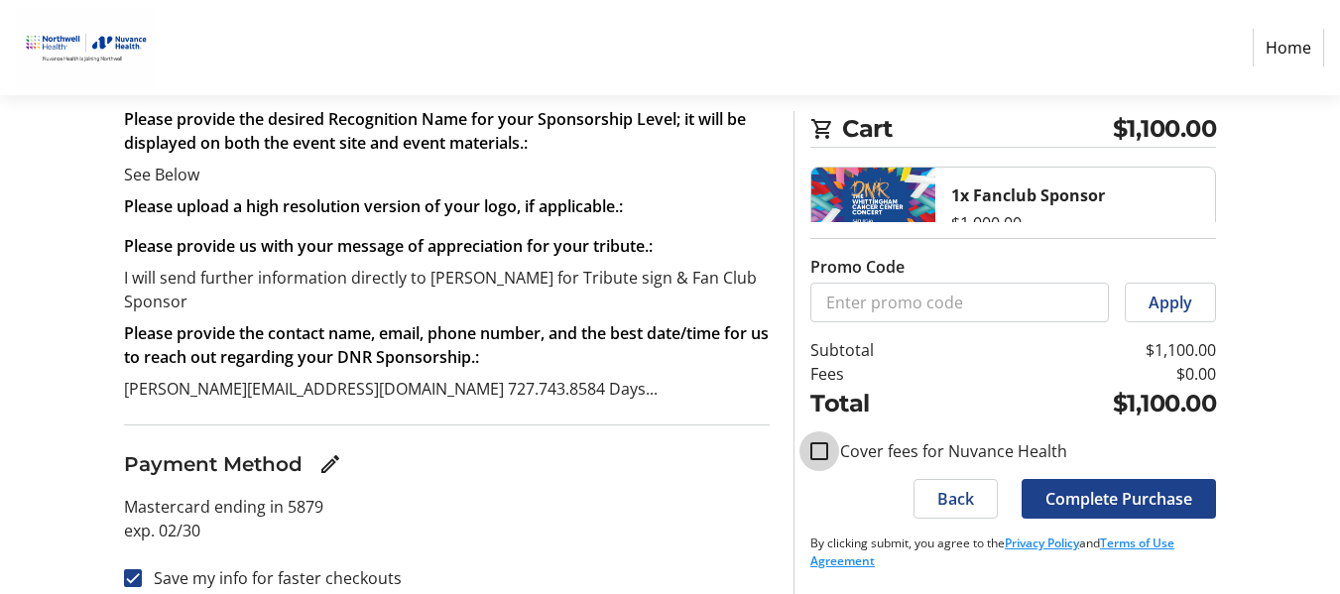
scroll to position [451, 0]
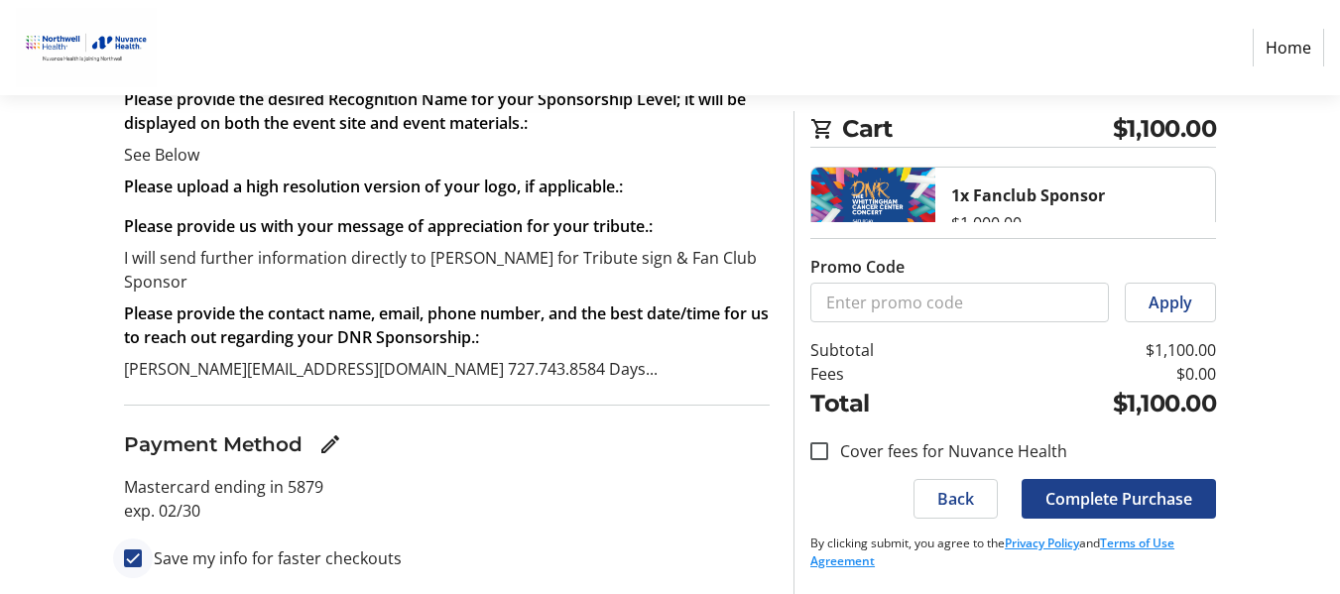
click at [124, 567] on div at bounding box center [133, 558] width 48 height 48
checkbox input "false"
click at [593, 440] on div "Payment Method" at bounding box center [447, 444] width 646 height 30
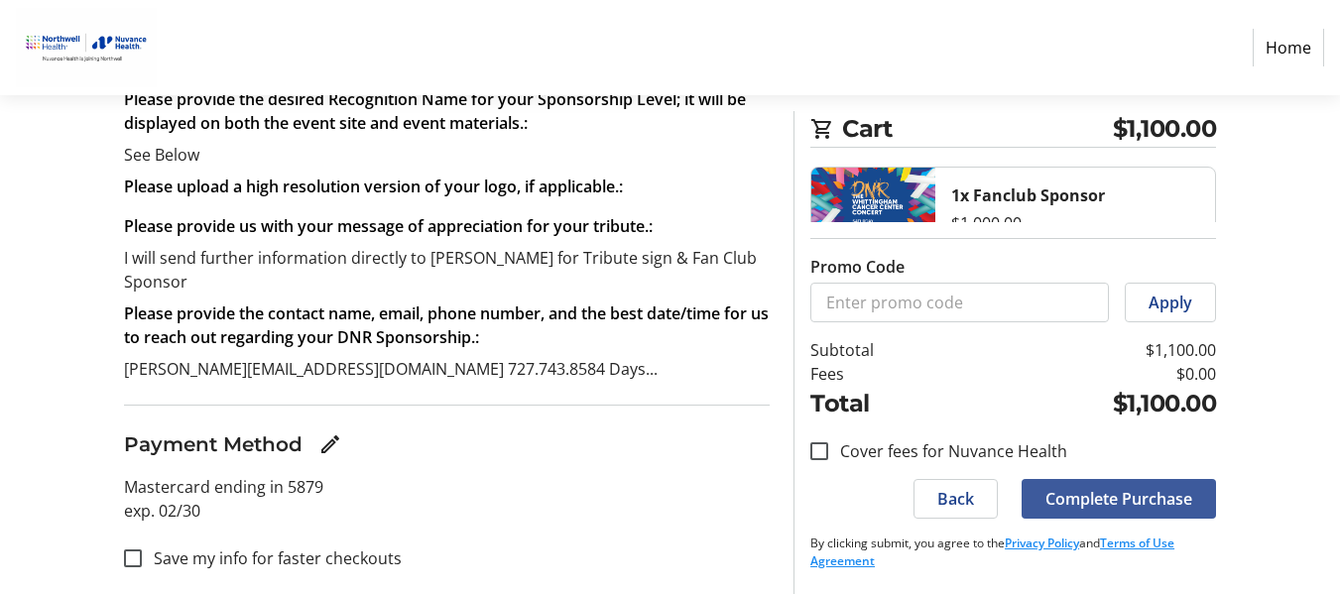
click at [1141, 504] on span "Complete Purchase" at bounding box center [1118, 499] width 147 height 24
